Goal: Task Accomplishment & Management: Use online tool/utility

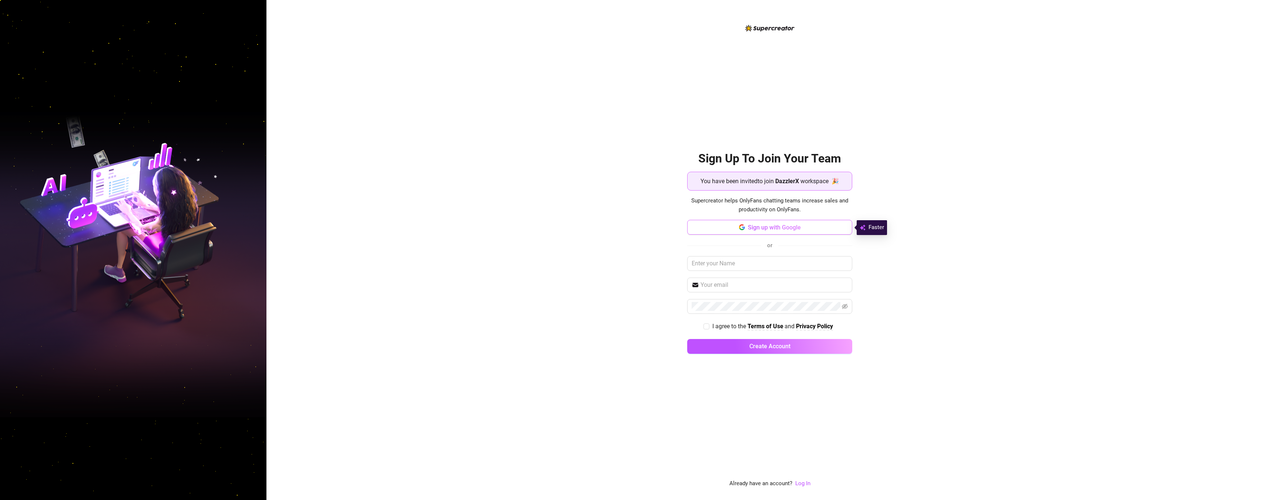
click at [756, 233] on button "Sign up with Google" at bounding box center [769, 227] width 165 height 15
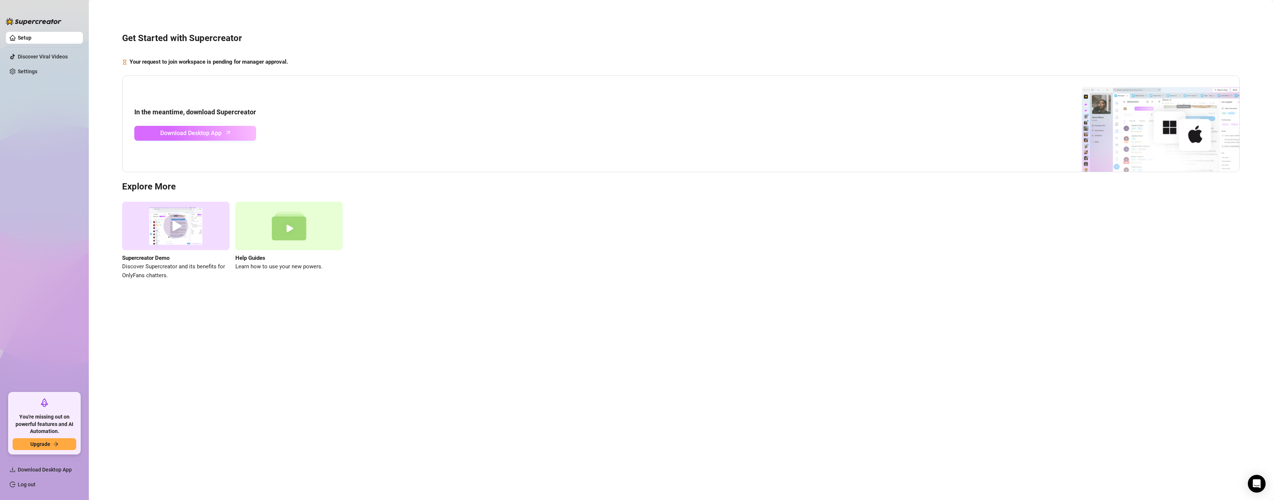
click at [240, 135] on link "Download Desktop App" at bounding box center [195, 133] width 122 height 15
click at [30, 68] on link "Settings" at bounding box center [28, 71] width 20 height 6
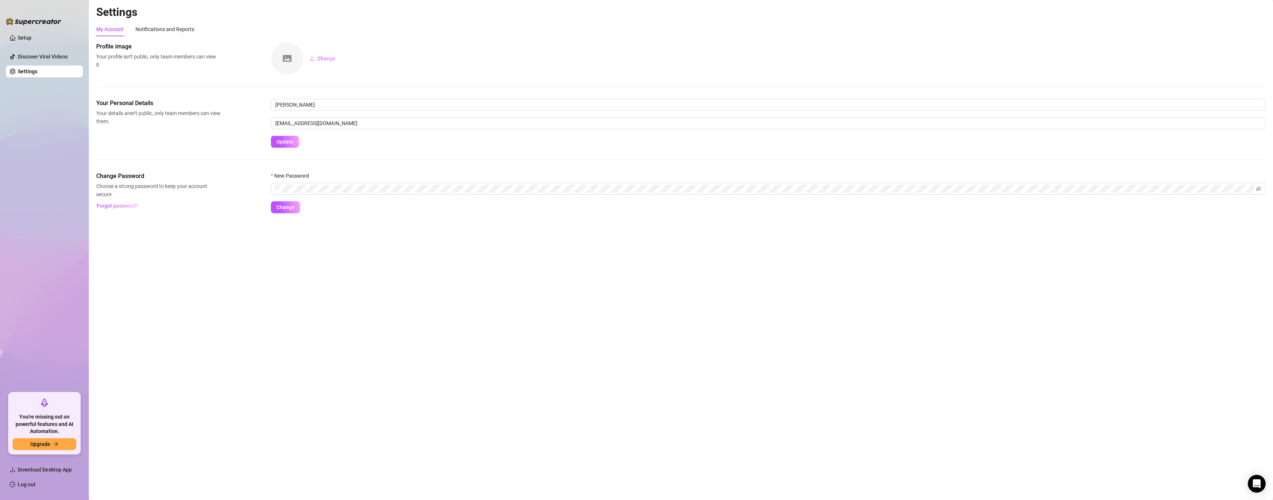
click at [38, 48] on ul "Setup Discover Viral Videos Settings" at bounding box center [44, 209] width 77 height 361
click at [38, 56] on link "Discover Viral Videos" at bounding box center [43, 57] width 50 height 6
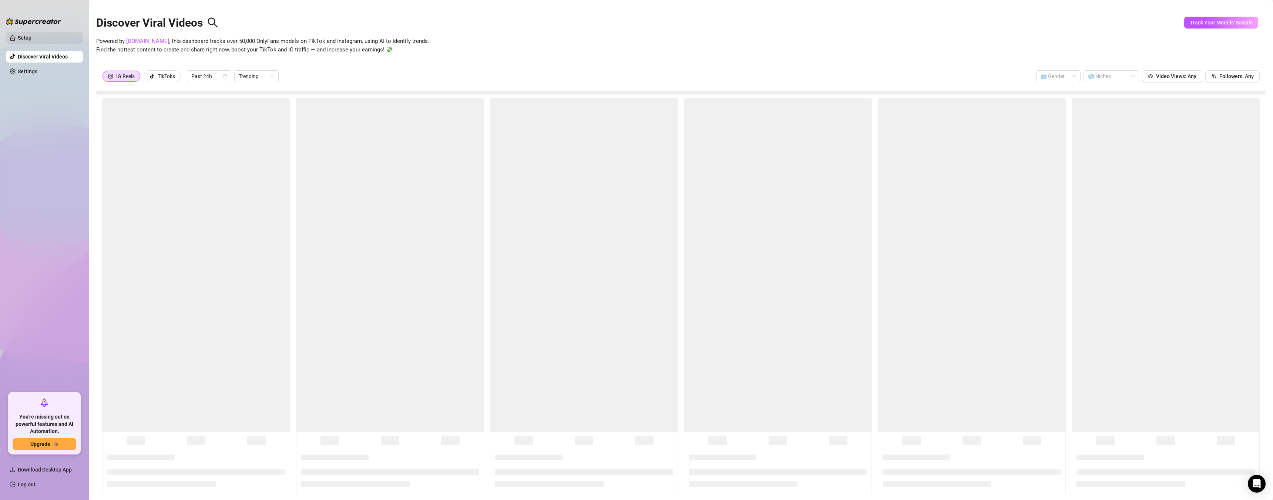
click at [31, 41] on link "Setup" at bounding box center [25, 38] width 14 height 6
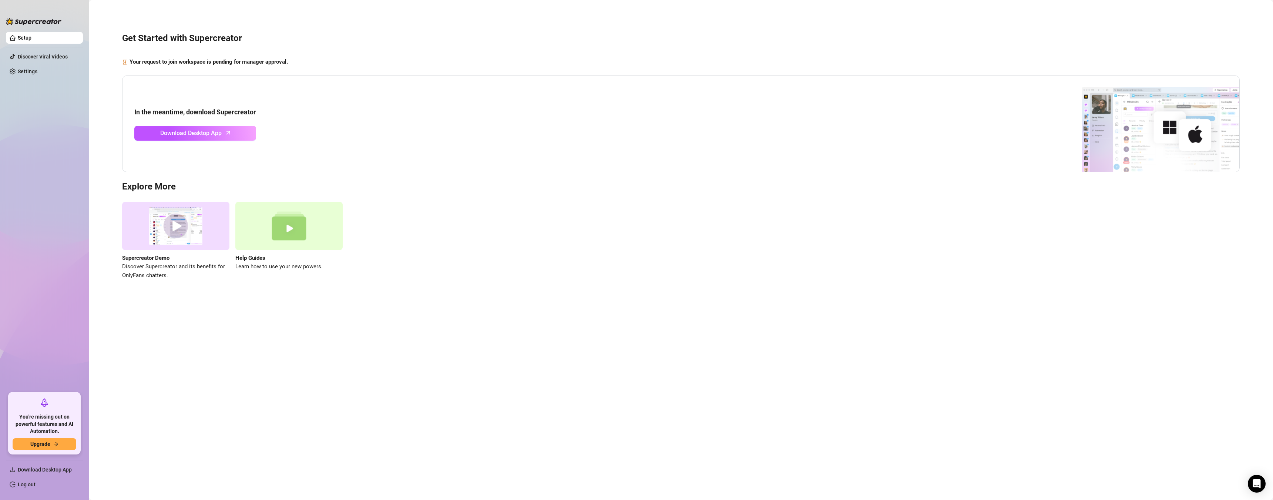
click at [617, 404] on main "Get Started with Supercreator Your request to join workspace is pending for man…" at bounding box center [681, 250] width 1184 height 500
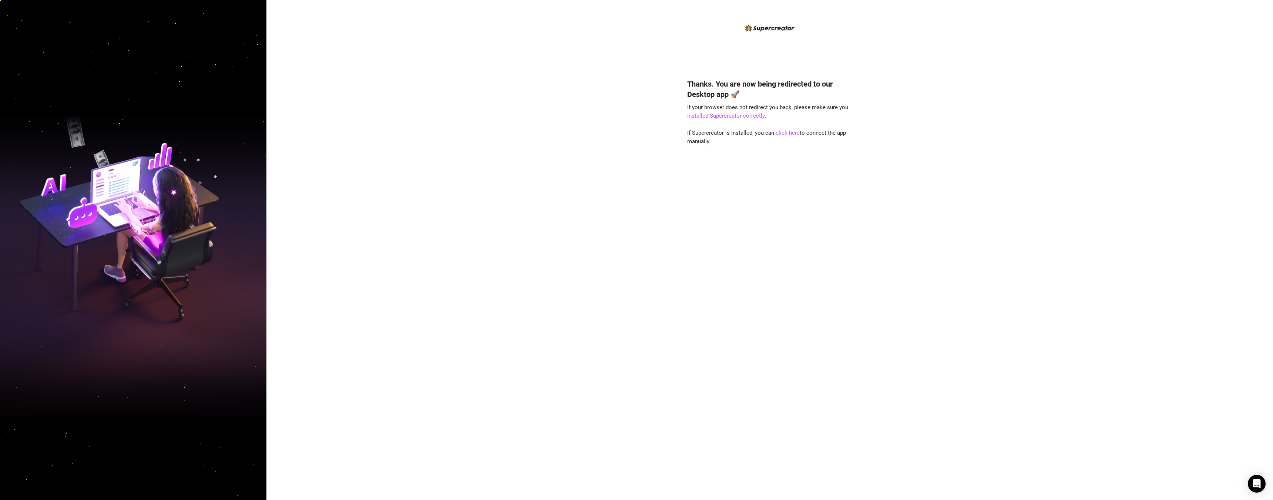
drag, startPoint x: 363, startPoint y: 57, endPoint x: 305, endPoint y: 56, distance: 57.7
click at [362, 57] on div "Thanks. You are now being redirected to our Desktop app 🚀 If your browser does …" at bounding box center [769, 250] width 1007 height 500
click at [780, 132] on link "click here" at bounding box center [788, 133] width 24 height 7
click at [825, 157] on div "Thanks. You are now being redirected to our Desktop app 🚀 If your browser does …" at bounding box center [769, 278] width 165 height 419
click at [632, 176] on div "Thanks. You are now being redirected to our Desktop app 🚀 If your browser does …" at bounding box center [769, 250] width 1007 height 500
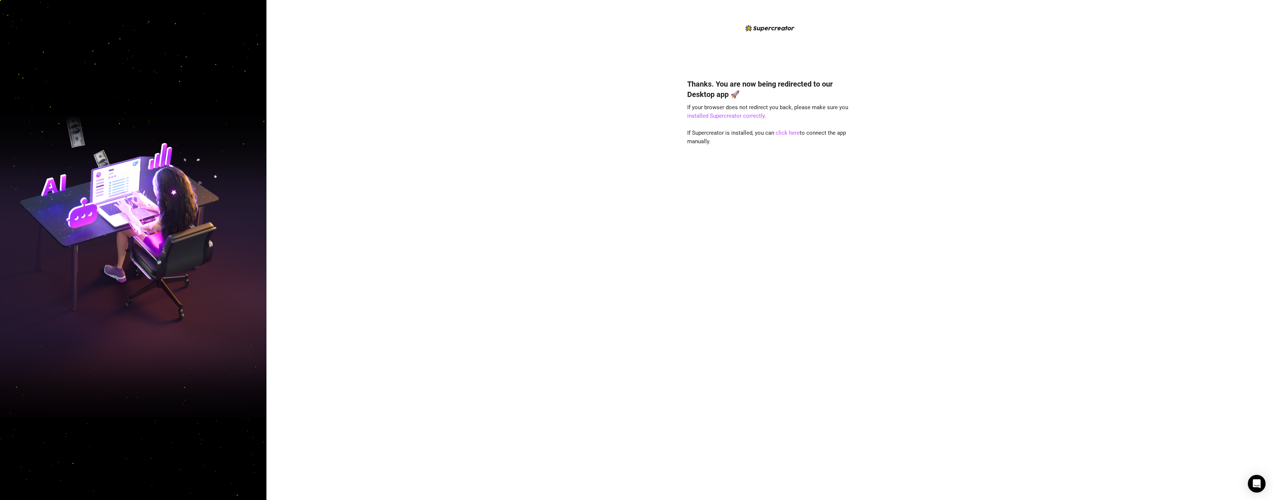
click at [444, 195] on div "Thanks. You are now being redirected to our Desktop app 🚀 If your browser does …" at bounding box center [769, 250] width 1007 height 500
drag, startPoint x: 452, startPoint y: 185, endPoint x: 474, endPoint y: 181, distance: 21.7
click at [452, 185] on div "Thanks. You are now being redirected to our Desktop app 🚀 If your browser does …" at bounding box center [769, 250] width 1007 height 500
click at [634, 176] on div "Thanks. You are now being redirected to our Desktop app 🚀 If your browser does …" at bounding box center [769, 250] width 1007 height 500
